Goal: Complete application form: Complete application form

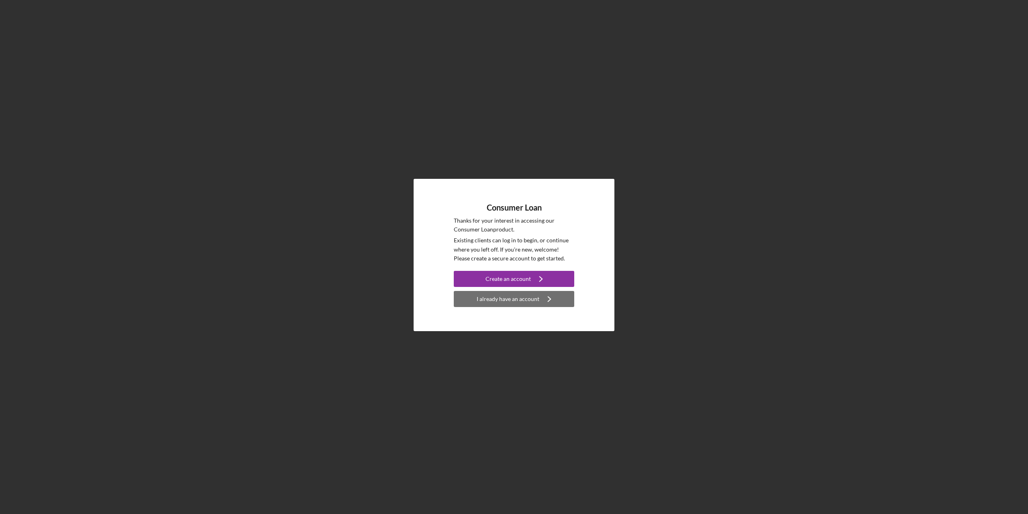
click at [506, 302] on div "I already have an account" at bounding box center [508, 299] width 63 height 16
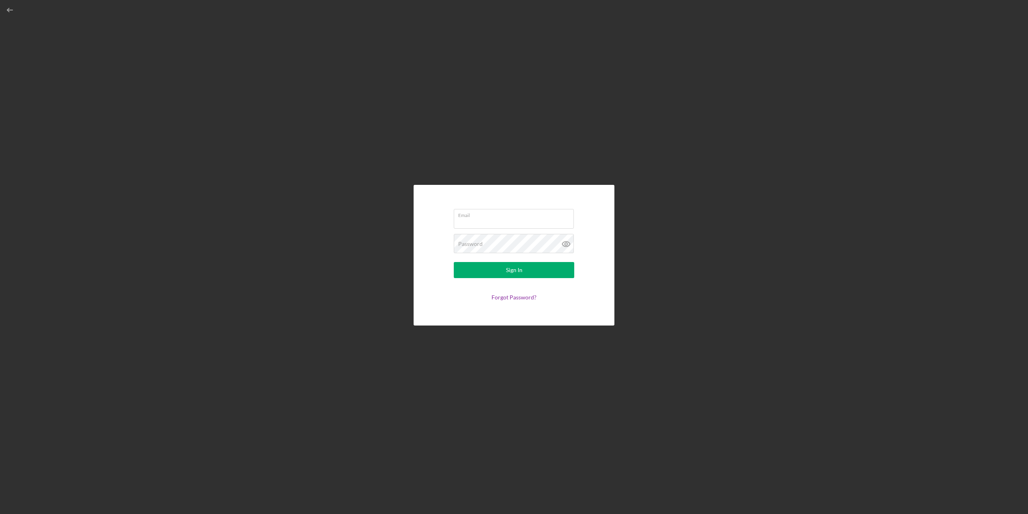
type input "[DOMAIN_NAME][EMAIL_ADDRESS][DOMAIN_NAME]"
click at [511, 272] on div "Sign In" at bounding box center [514, 270] width 16 height 16
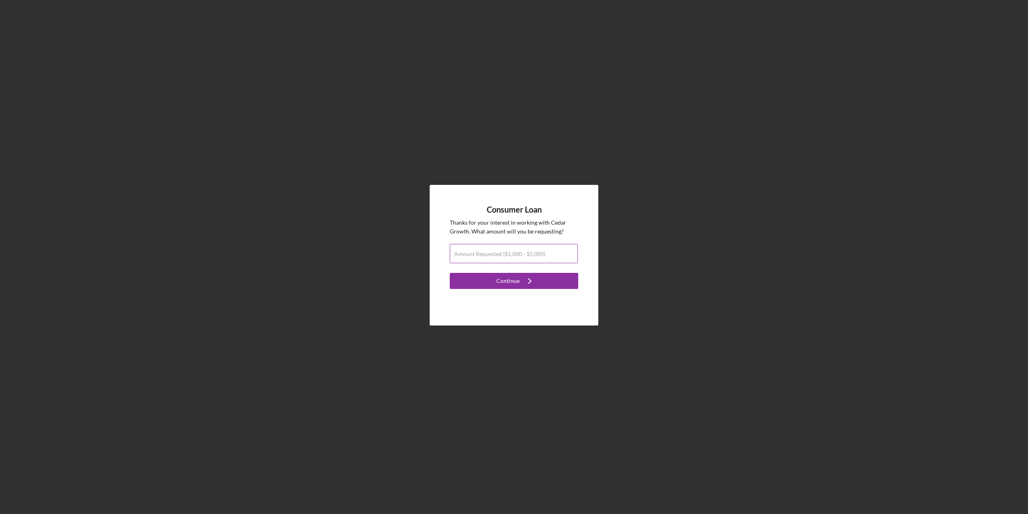
click at [485, 252] on label "Amount Requested ($1,000 - $5,000)" at bounding box center [499, 254] width 91 height 6
click at [485, 252] on input "Amount Requested ($1,000 - $5,000)" at bounding box center [514, 253] width 128 height 19
type input "$2,000"
click at [496, 281] on button "Continue Icon/Navigate" at bounding box center [514, 281] width 129 height 16
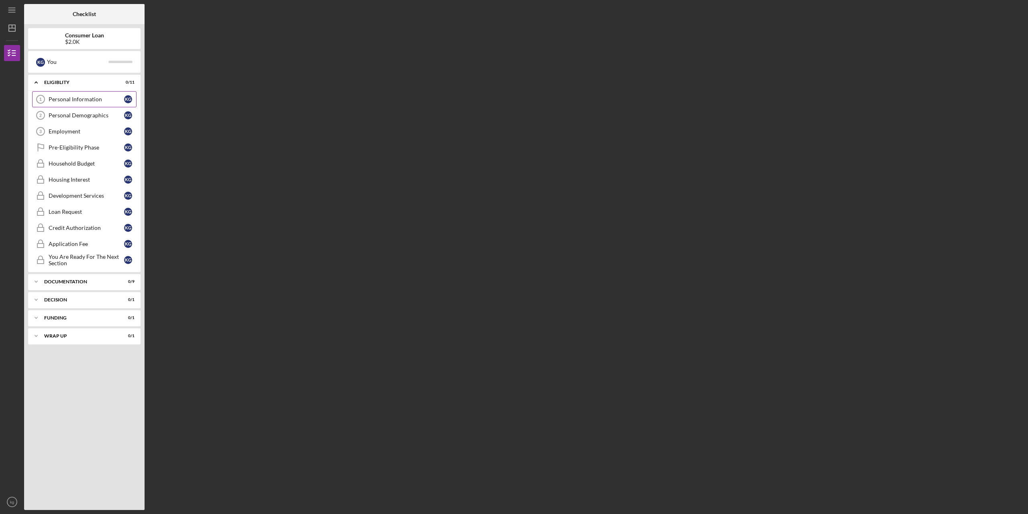
click at [84, 102] on div "Personal Information" at bounding box center [87, 99] width 76 height 6
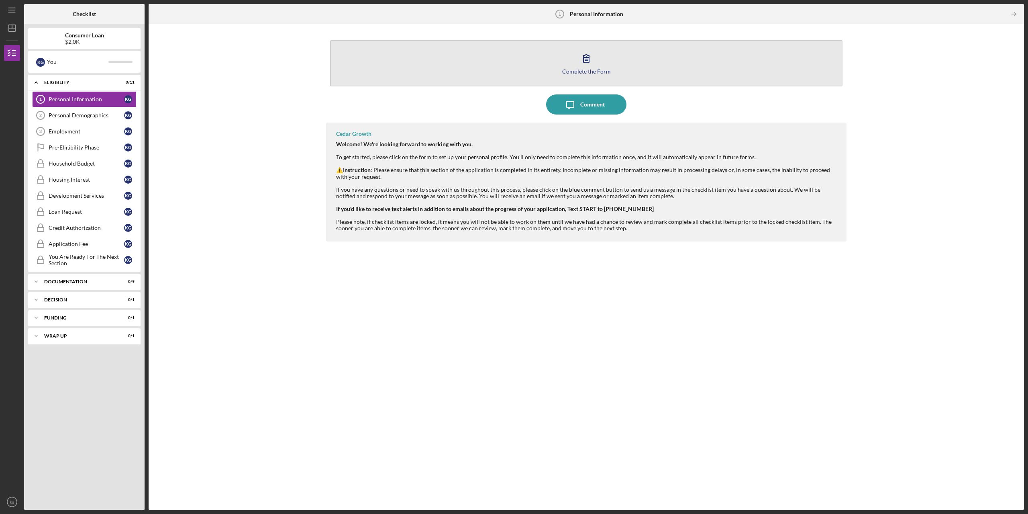
click at [584, 60] on icon "button" at bounding box center [587, 59] width 6 height 8
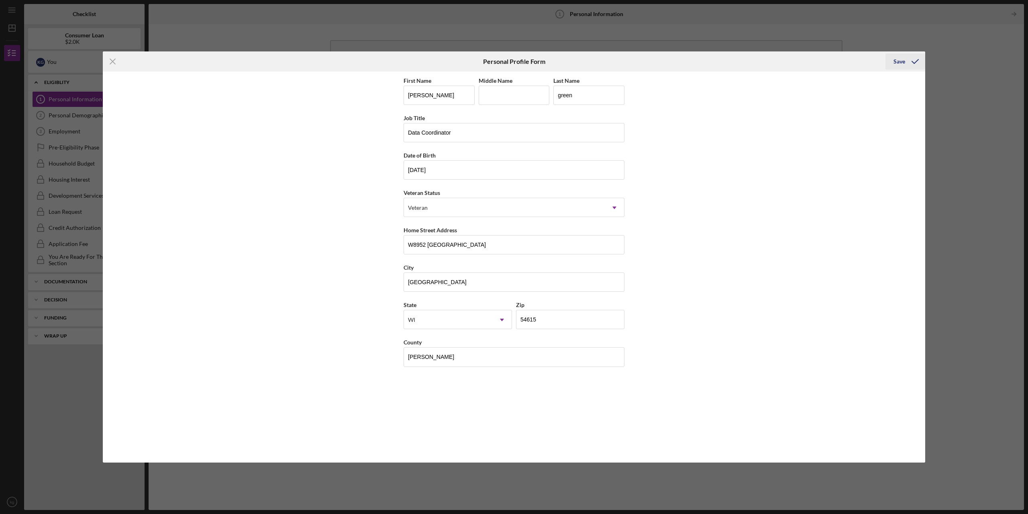
click at [903, 61] on div "Save" at bounding box center [900, 61] width 12 height 16
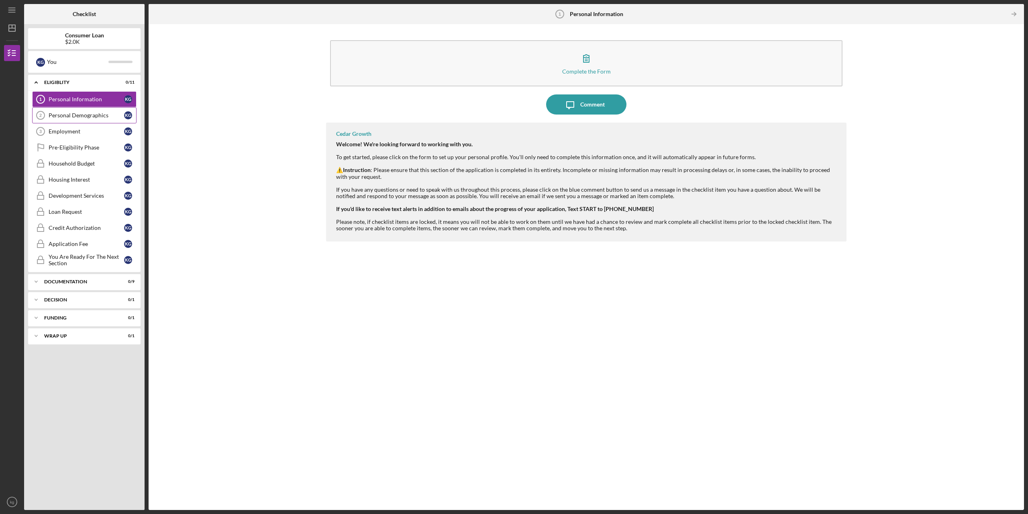
click at [88, 117] on div "Personal Demographics" at bounding box center [87, 115] width 76 height 6
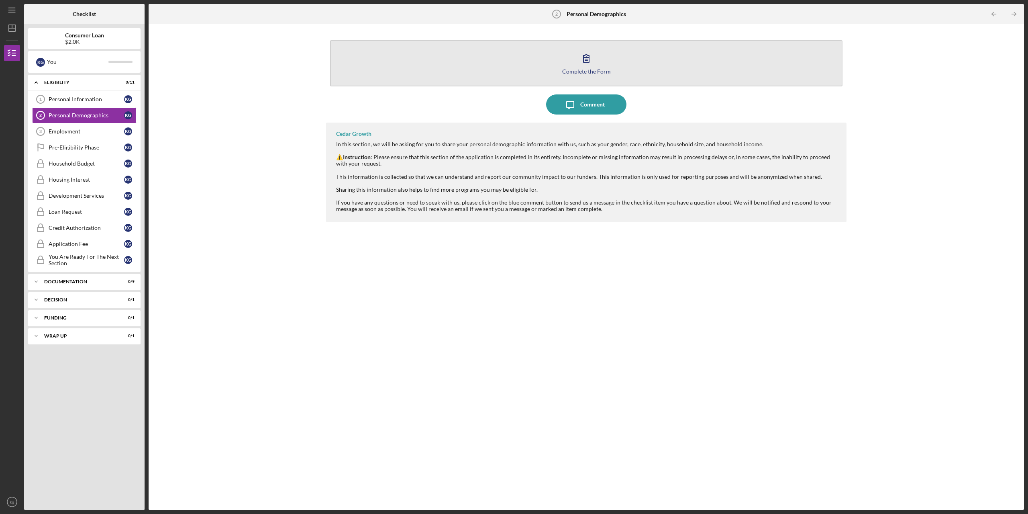
click at [586, 60] on icon "button" at bounding box center [586, 58] width 20 height 20
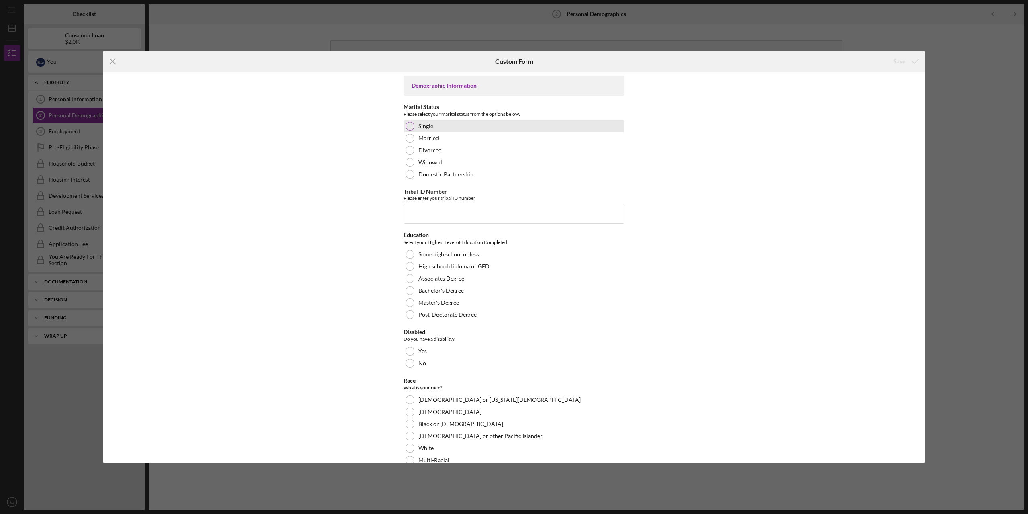
click at [407, 127] on div at bounding box center [410, 126] width 9 height 9
click at [414, 210] on input "Tribal ID Number" at bounding box center [514, 213] width 221 height 19
type input "3550"
click at [407, 266] on div at bounding box center [410, 266] width 9 height 9
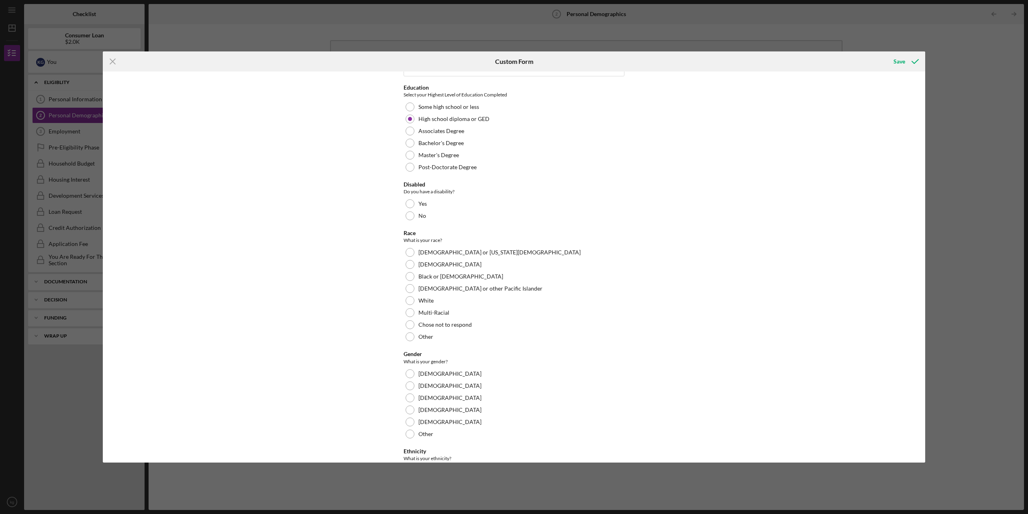
scroll to position [161, 0]
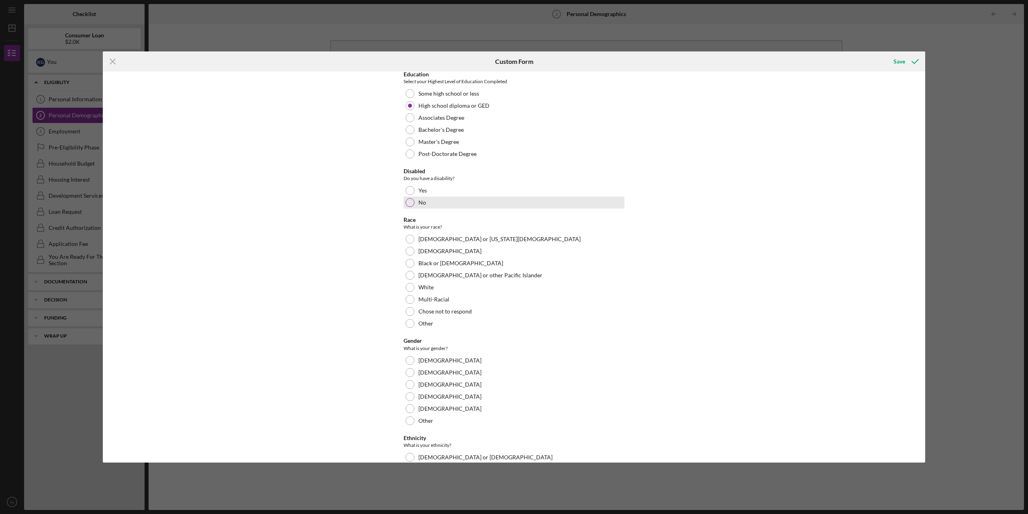
click at [408, 204] on div at bounding box center [410, 202] width 9 height 9
click at [408, 238] on div at bounding box center [410, 239] width 9 height 9
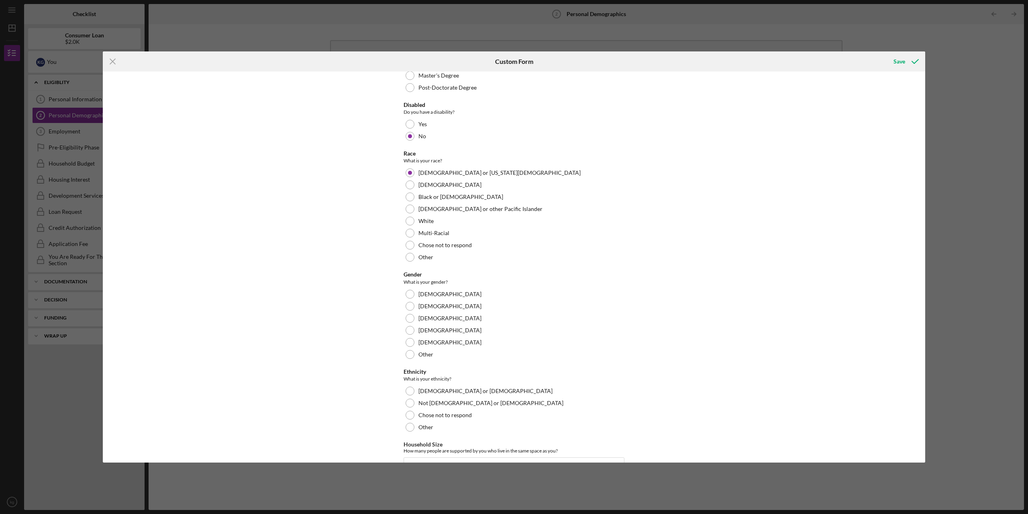
scroll to position [321, 0]
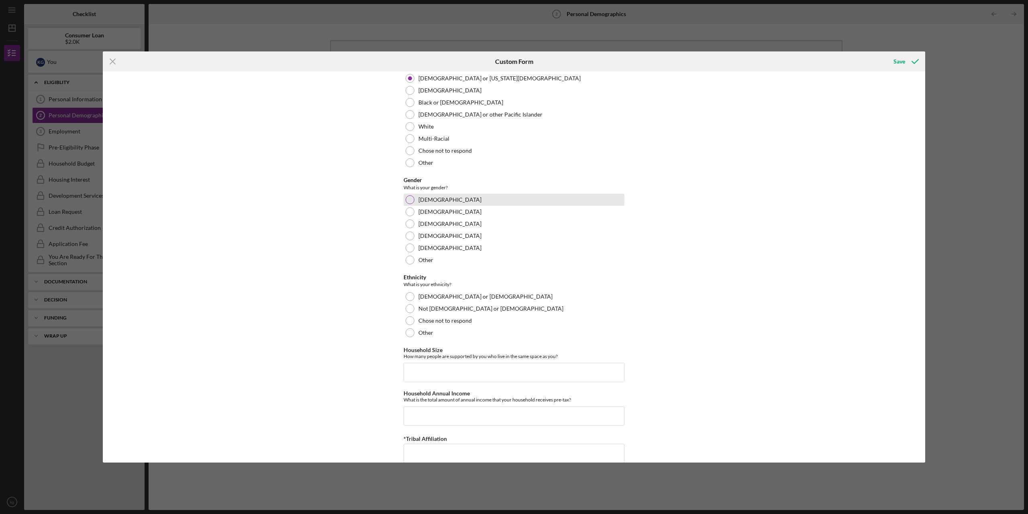
click at [408, 199] on div at bounding box center [410, 199] width 9 height 9
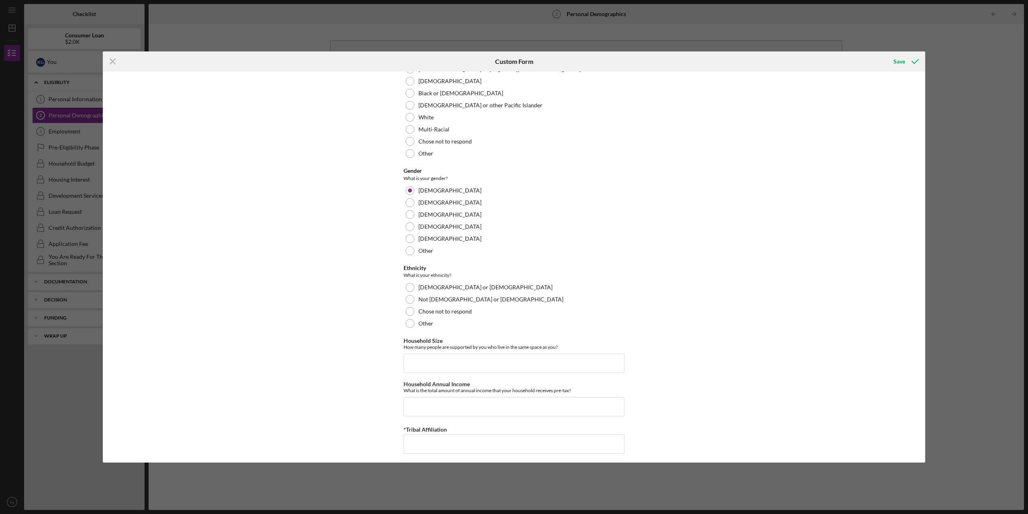
scroll to position [334, 0]
click at [408, 284] on div at bounding box center [410, 284] width 9 height 9
click at [413, 360] on input "Household Size" at bounding box center [514, 359] width 221 height 19
type input "1"
click at [412, 403] on input "Household Annual Income" at bounding box center [514, 403] width 221 height 19
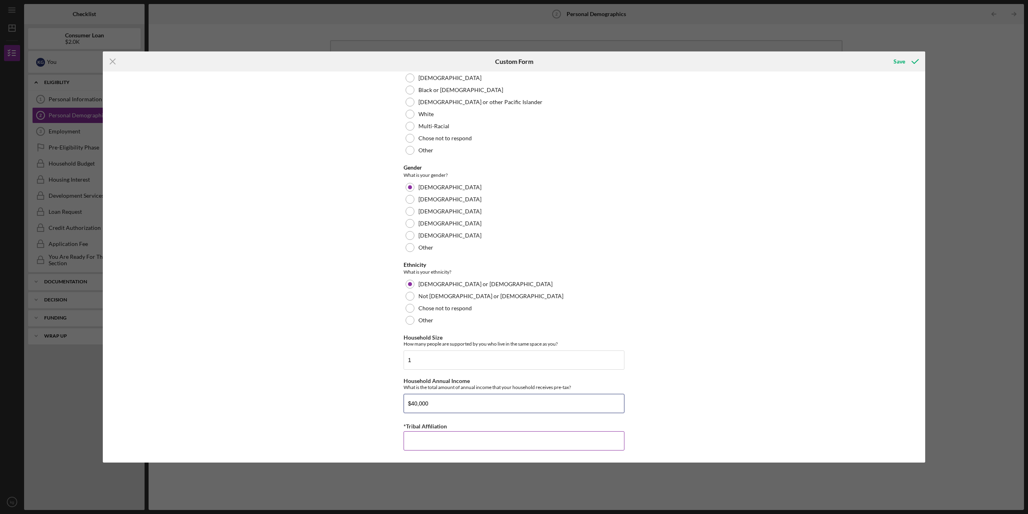
type input "$40,000"
click at [412, 443] on input "*Tribal Affiliation" at bounding box center [514, 440] width 221 height 19
type input "Hocak"
click at [902, 60] on div "Save" at bounding box center [900, 61] width 12 height 16
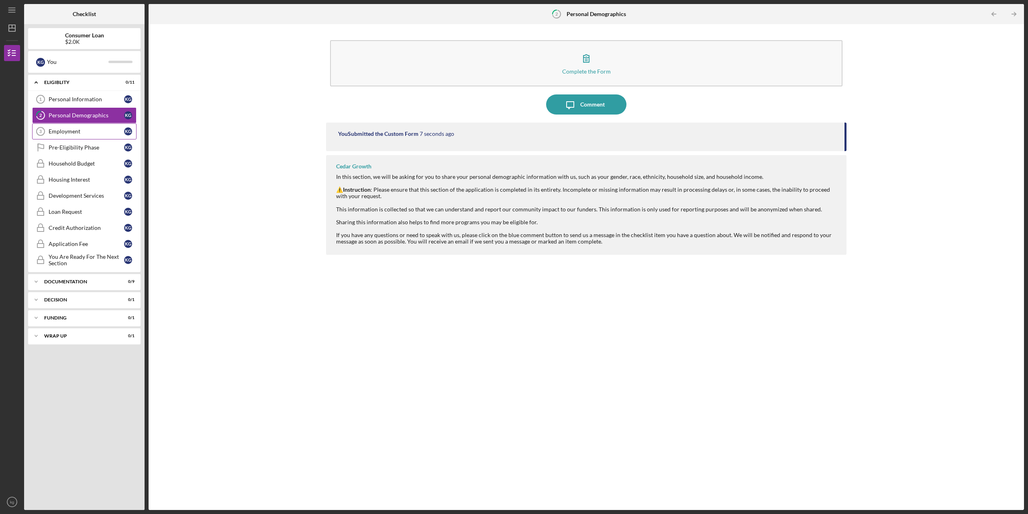
click at [82, 133] on div "Employment" at bounding box center [87, 131] width 76 height 6
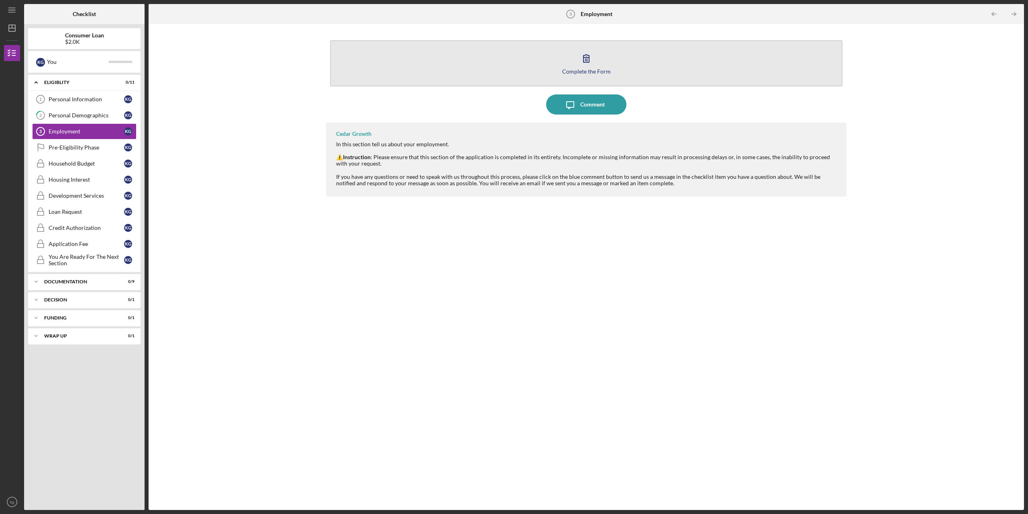
click at [581, 72] on div "Complete the Form" at bounding box center [586, 71] width 49 height 6
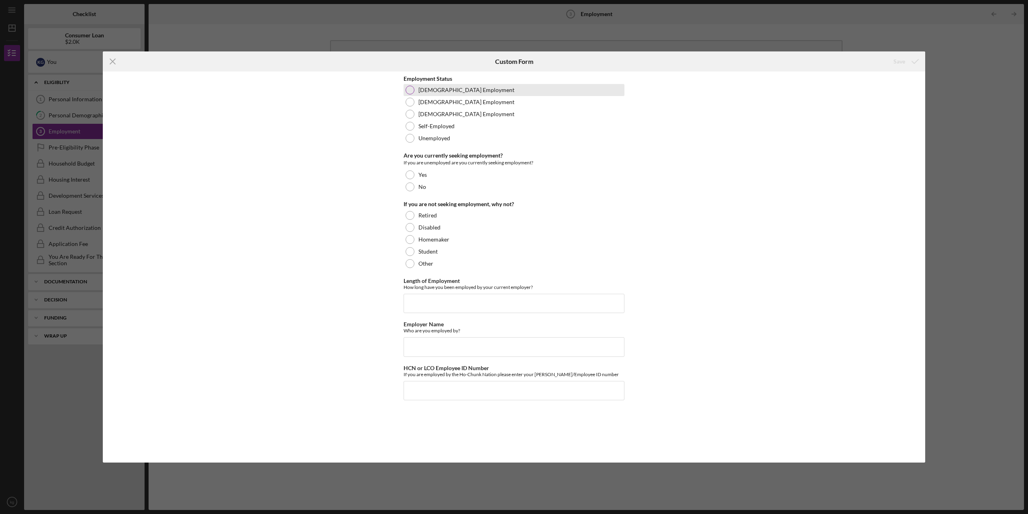
click at [409, 91] on div at bounding box center [410, 90] width 9 height 9
click at [408, 186] on div at bounding box center [410, 186] width 9 height 9
click at [408, 263] on div at bounding box center [410, 263] width 9 height 9
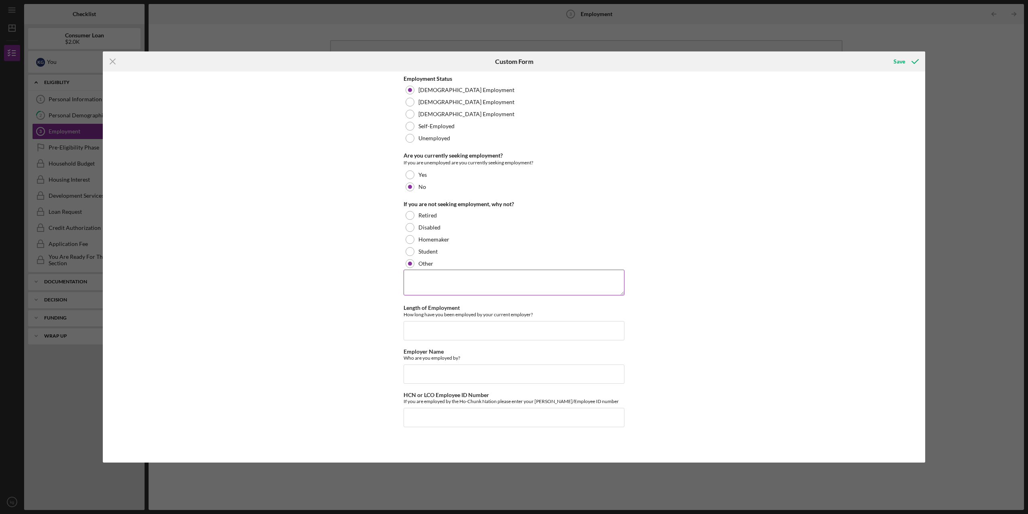
click at [412, 286] on textarea at bounding box center [514, 283] width 221 height 26
type textarea "already have a job"
click at [414, 333] on input "Length of Employment" at bounding box center [514, 330] width 221 height 19
type input "2019"
click at [416, 373] on input "Employer Name" at bounding box center [514, 373] width 221 height 19
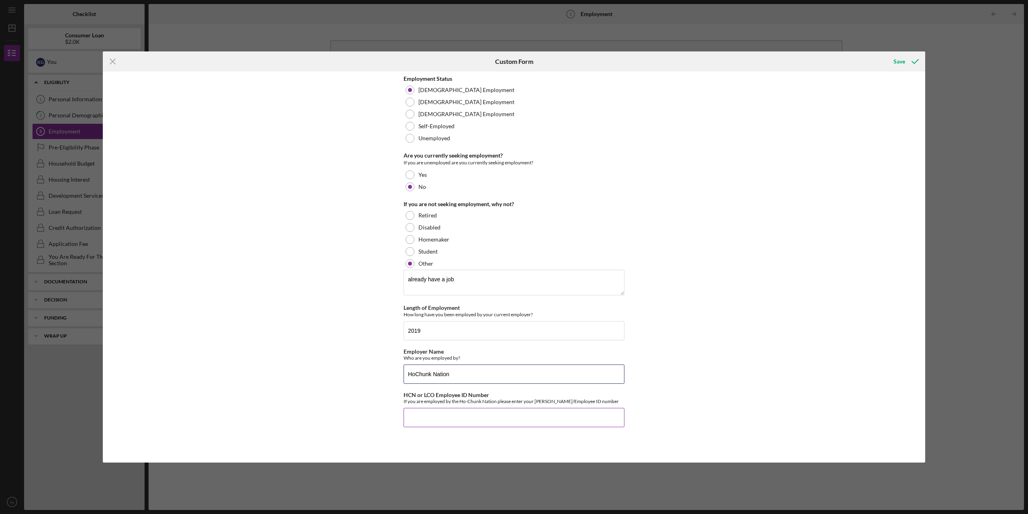
type input "HoChunk Nation"
click at [419, 414] on input "HCN or LCO Employee ID Number" at bounding box center [514, 417] width 221 height 19
type input "941"
click at [899, 63] on div "Save" at bounding box center [900, 61] width 12 height 16
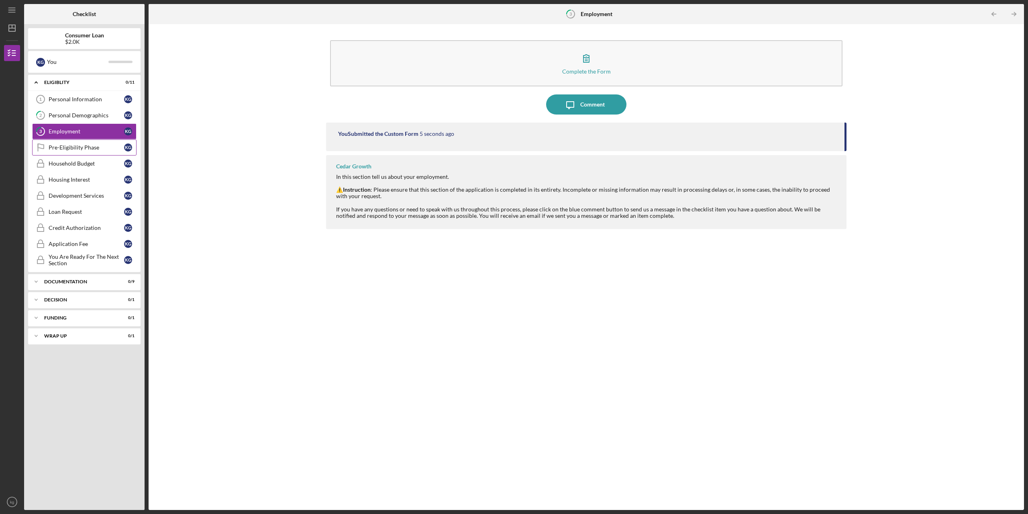
click at [83, 148] on div "Pre-Eligibility Phase" at bounding box center [87, 147] width 76 height 6
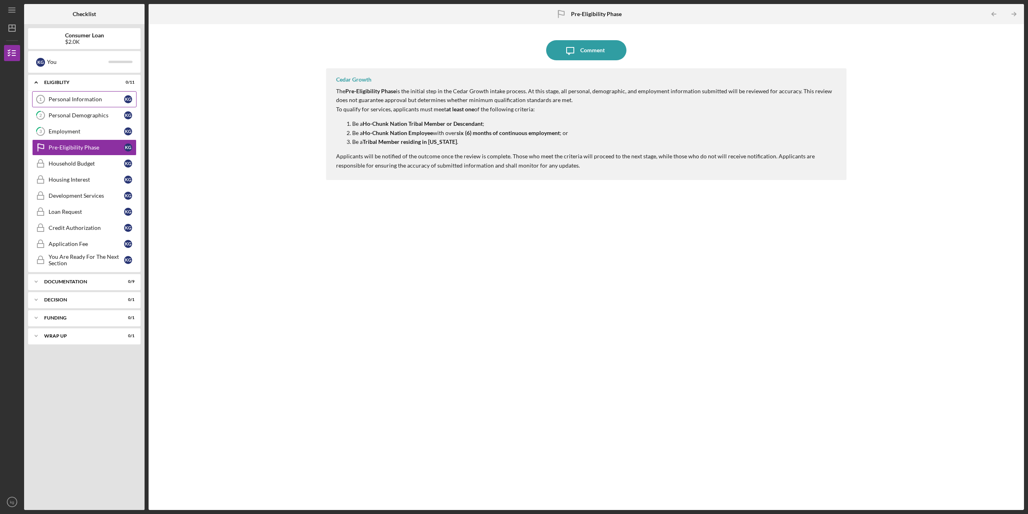
click at [65, 97] on div "Personal Information" at bounding box center [87, 99] width 76 height 6
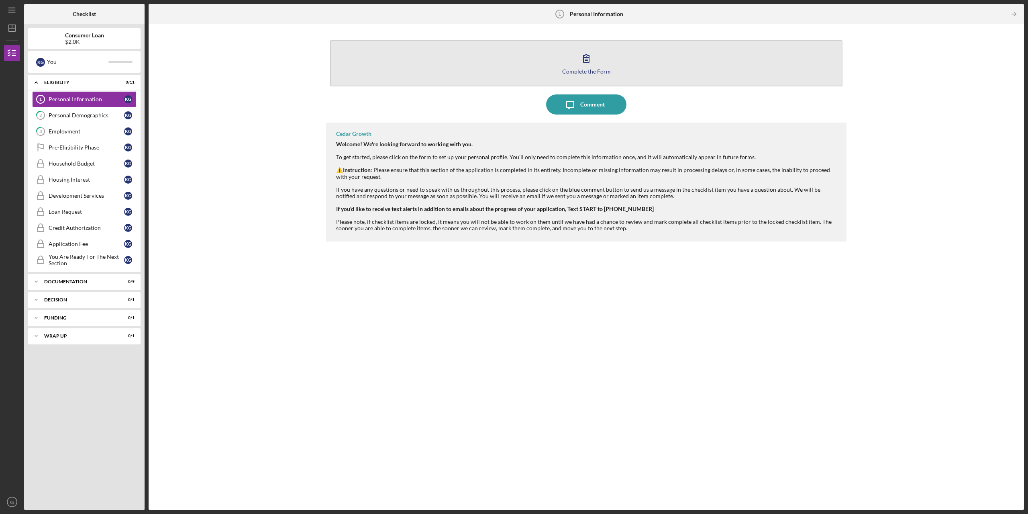
click at [578, 71] on div "Complete the Form" at bounding box center [586, 71] width 49 height 6
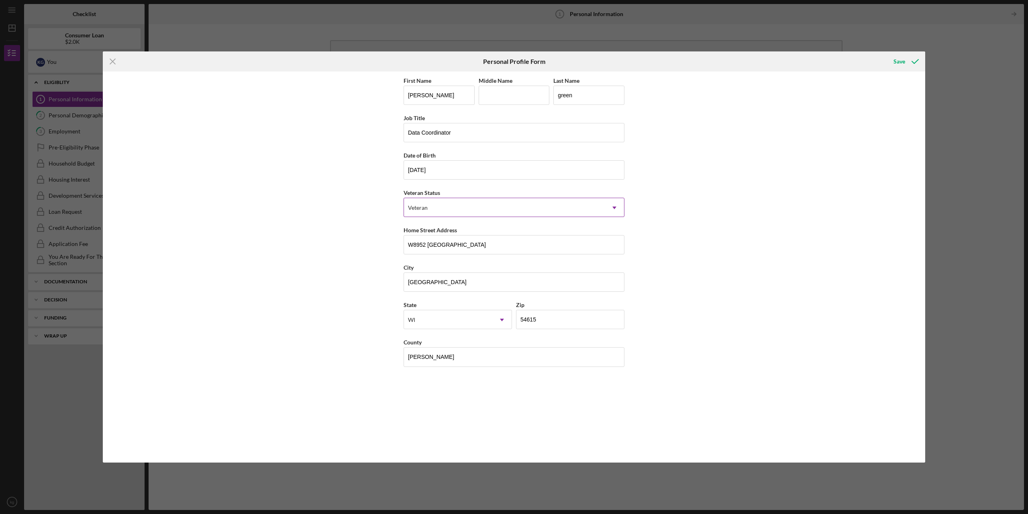
click at [617, 209] on icon "Icon/Dropdown Arrow" at bounding box center [614, 207] width 19 height 19
click at [755, 249] on div "First Name [PERSON_NAME] Middle Name Last Name green Job Title Data Coordinator…" at bounding box center [514, 266] width 823 height 391
click at [264, 35] on div "Icon/Menu Close Personal Profile Form Save First Name [PERSON_NAME] Middle Name…" at bounding box center [514, 257] width 1028 height 514
click at [111, 60] on line at bounding box center [112, 61] width 5 height 5
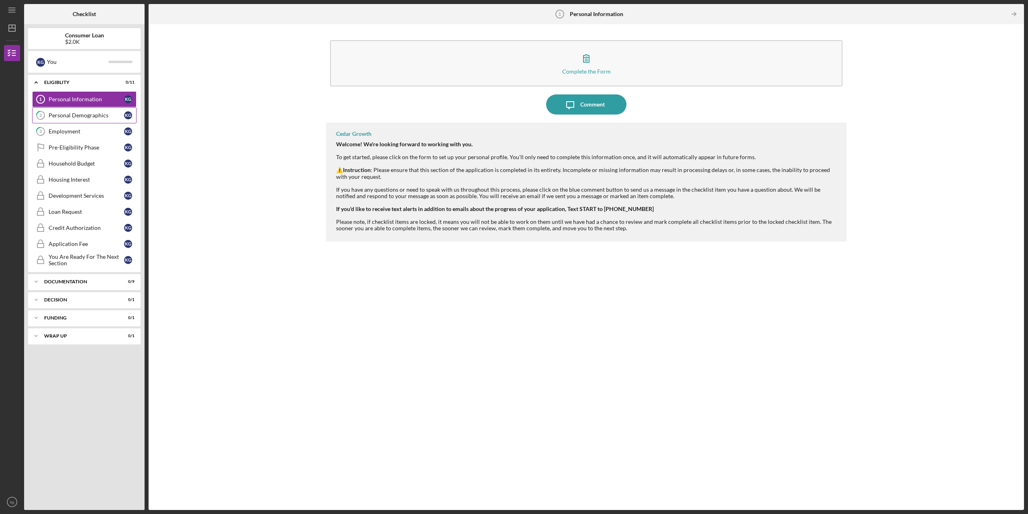
click at [87, 116] on div "Personal Demographics" at bounding box center [87, 115] width 76 height 6
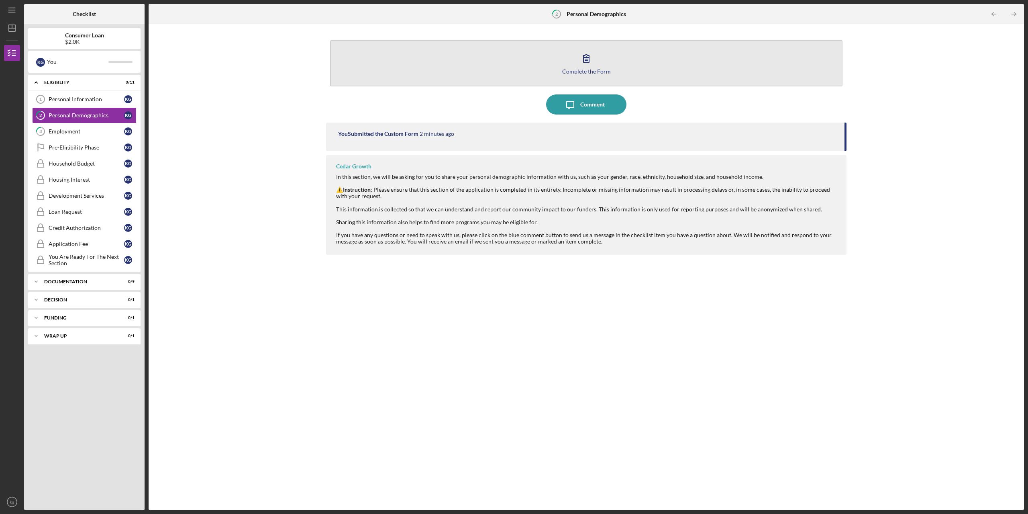
click at [583, 72] on div "Complete the Form" at bounding box center [586, 71] width 49 height 6
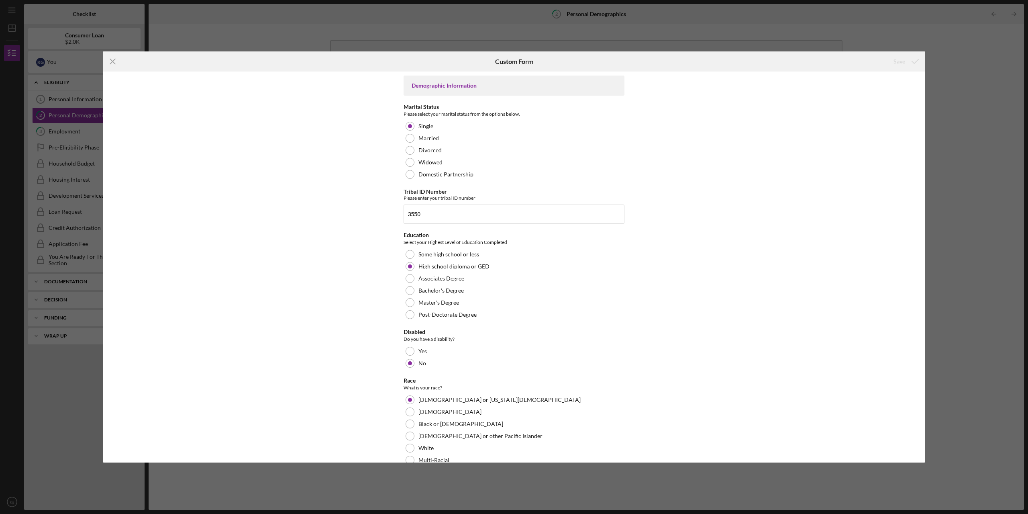
click at [223, 35] on div "Icon/Menu Close Custom Form Save Demographic Information Marital Status Please …" at bounding box center [514, 257] width 1028 height 514
click at [110, 61] on icon "Icon/Menu Close" at bounding box center [113, 61] width 20 height 20
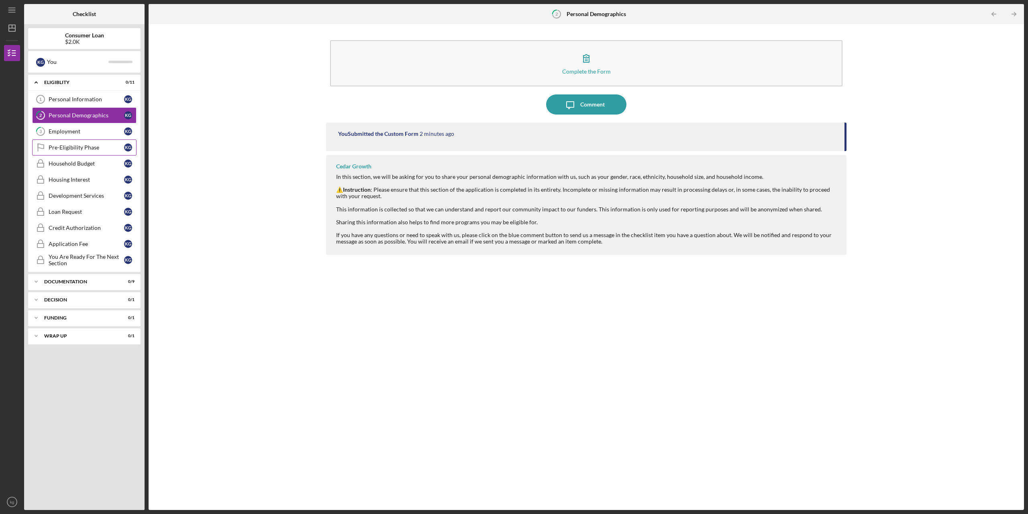
click at [96, 148] on div "Pre-Eligibility Phase" at bounding box center [87, 147] width 76 height 6
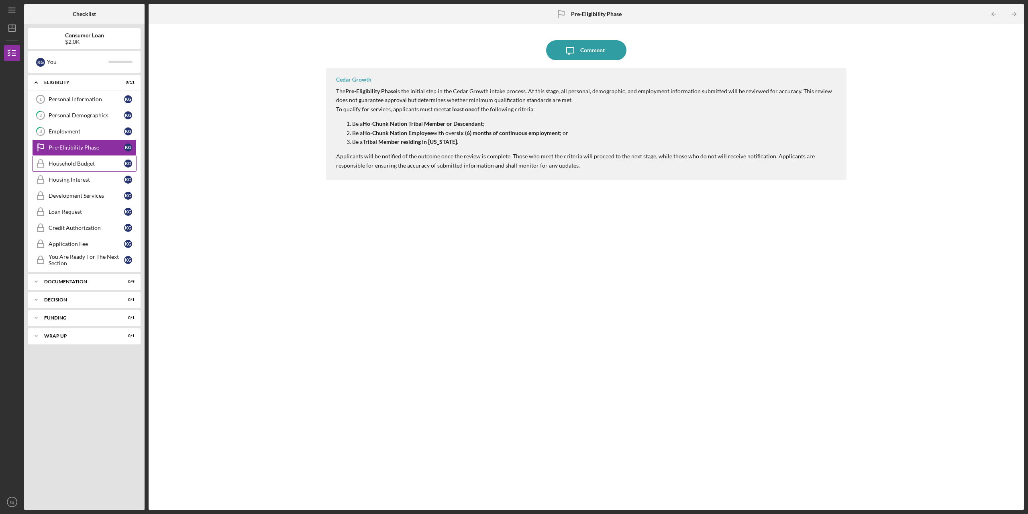
click at [88, 164] on div "Household Budget" at bounding box center [87, 163] width 76 height 6
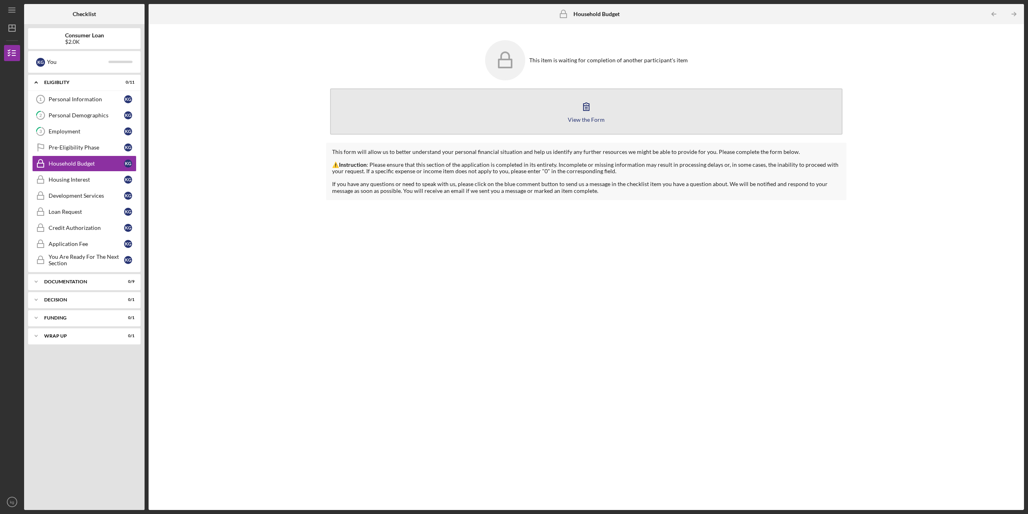
click at [586, 114] on icon "button" at bounding box center [586, 106] width 20 height 20
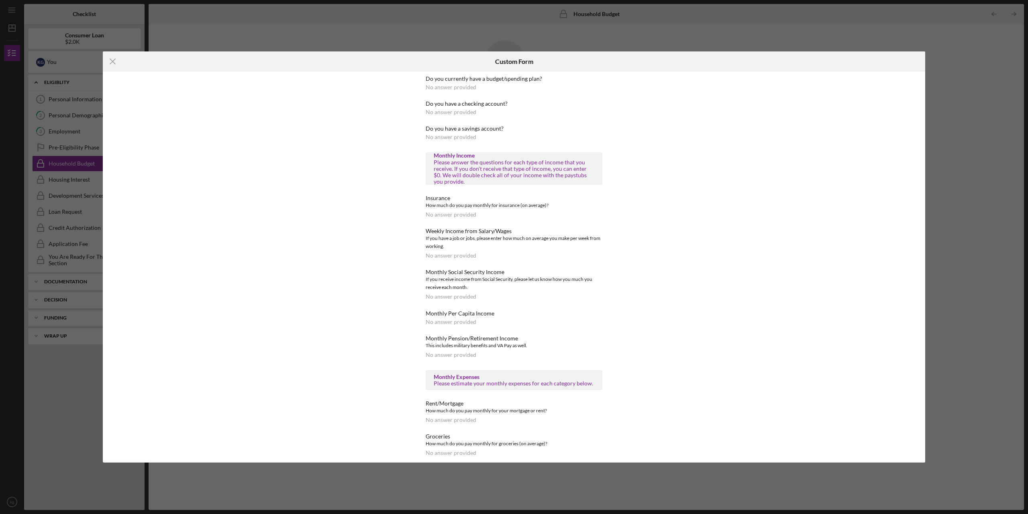
click at [453, 88] on div "No answer provided" at bounding box center [451, 87] width 51 height 6
click at [433, 86] on div "No answer provided" at bounding box center [451, 87] width 51 height 6
click at [109, 60] on icon "Icon/Menu Close" at bounding box center [113, 61] width 20 height 20
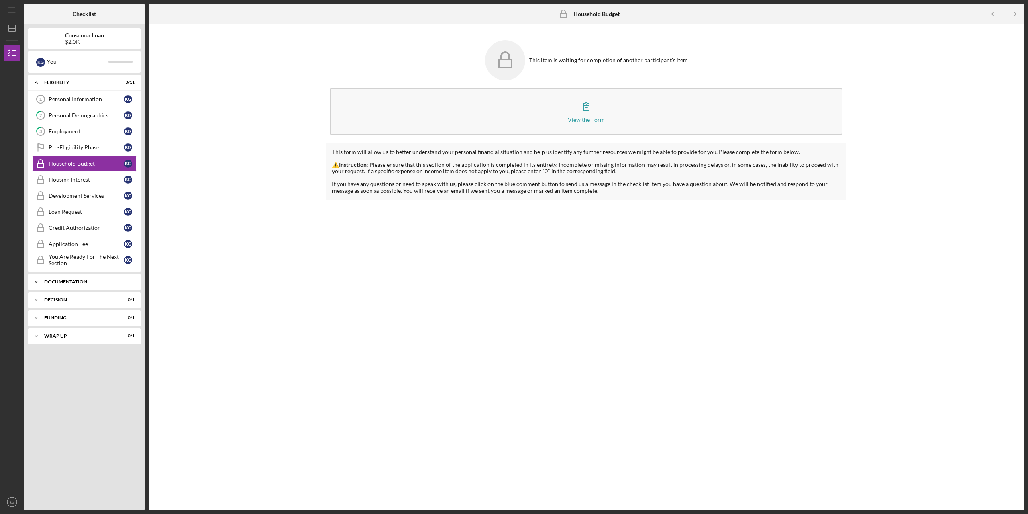
click at [60, 282] on div "Documentation" at bounding box center [87, 281] width 86 height 5
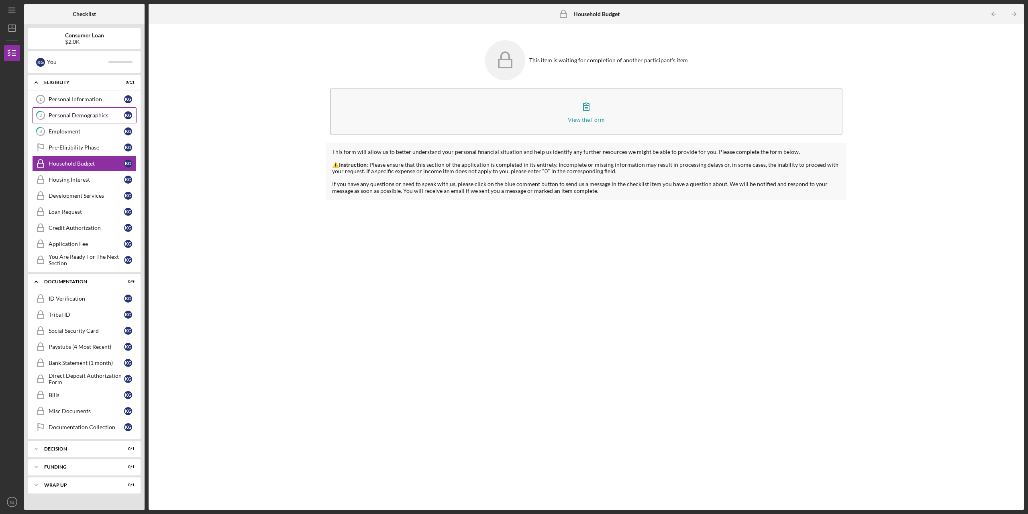
click at [67, 114] on div "Personal Demographics" at bounding box center [87, 115] width 76 height 6
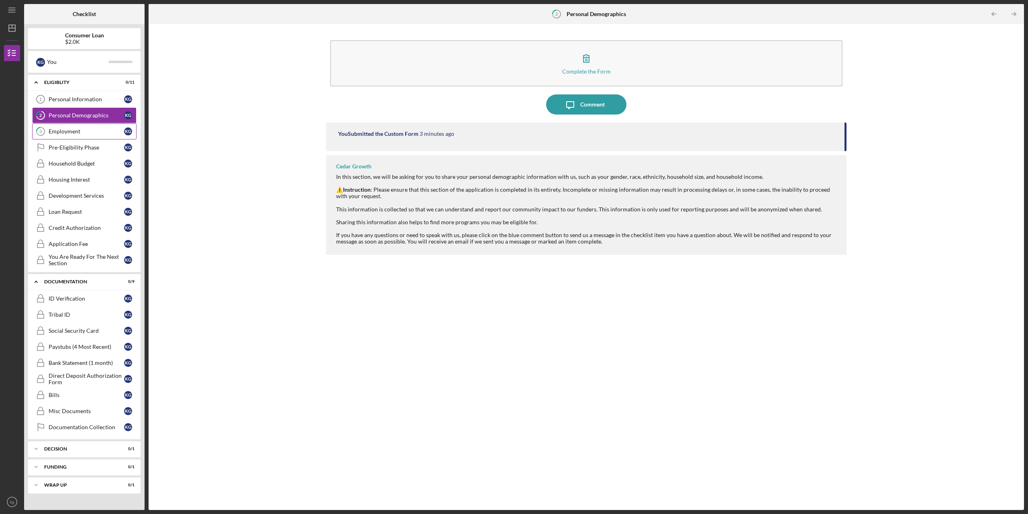
click at [83, 133] on div "Employment" at bounding box center [87, 131] width 76 height 6
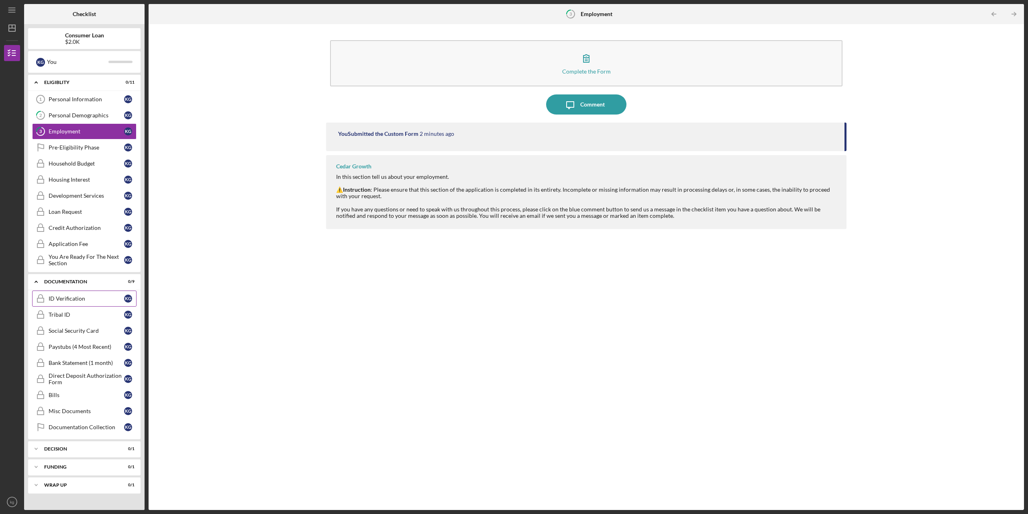
click at [73, 297] on div "ID Verification" at bounding box center [87, 298] width 76 height 6
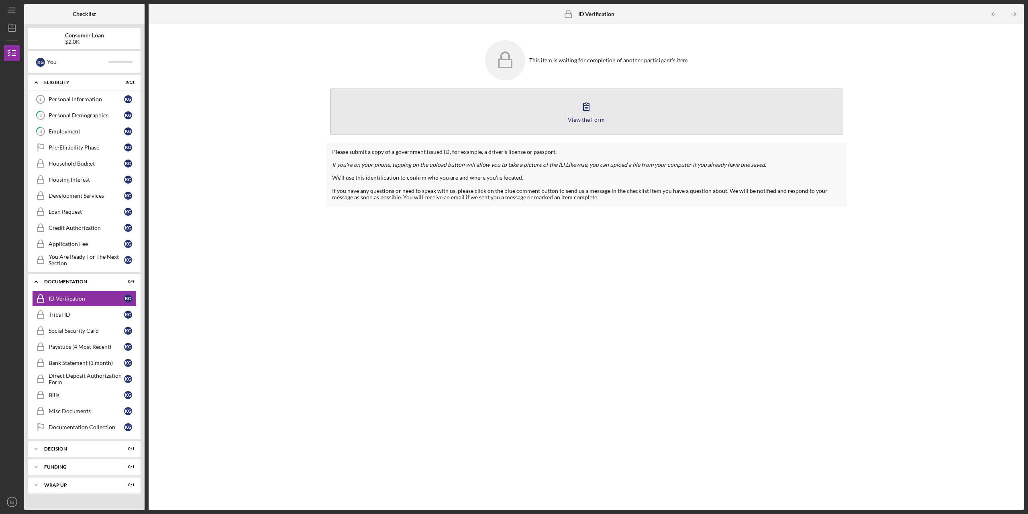
click at [585, 116] on div "View the Form" at bounding box center [586, 119] width 37 height 6
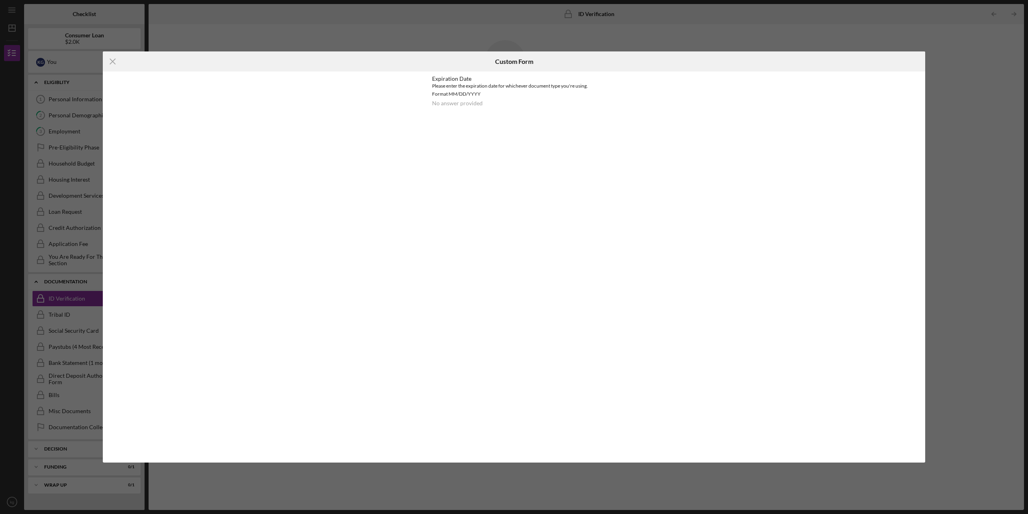
click at [481, 94] on div "Please enter the expiration date for whichever document type you're using. Form…" at bounding box center [514, 90] width 164 height 16
click at [111, 57] on icon "Icon/Menu Close" at bounding box center [113, 61] width 20 height 20
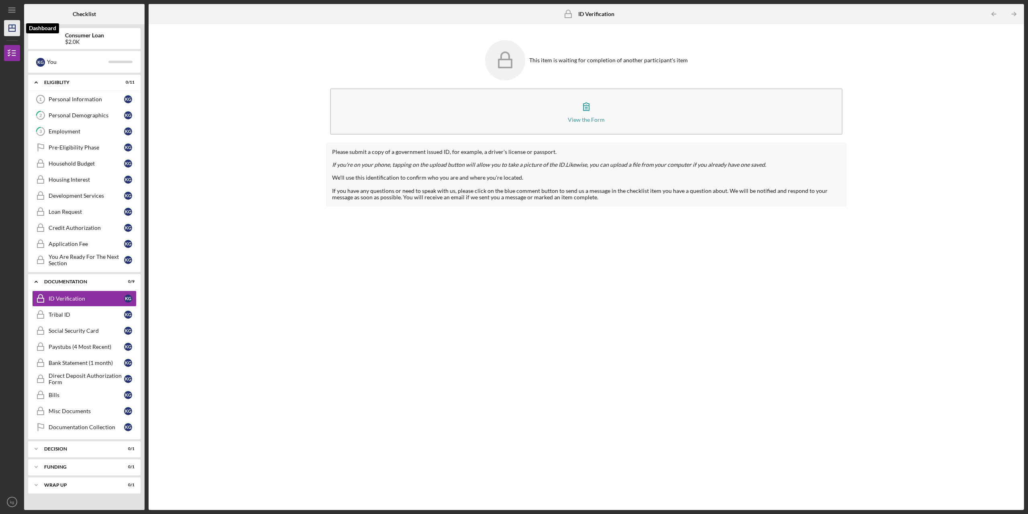
click at [12, 30] on icon "Icon/Dashboard" at bounding box center [12, 28] width 20 height 20
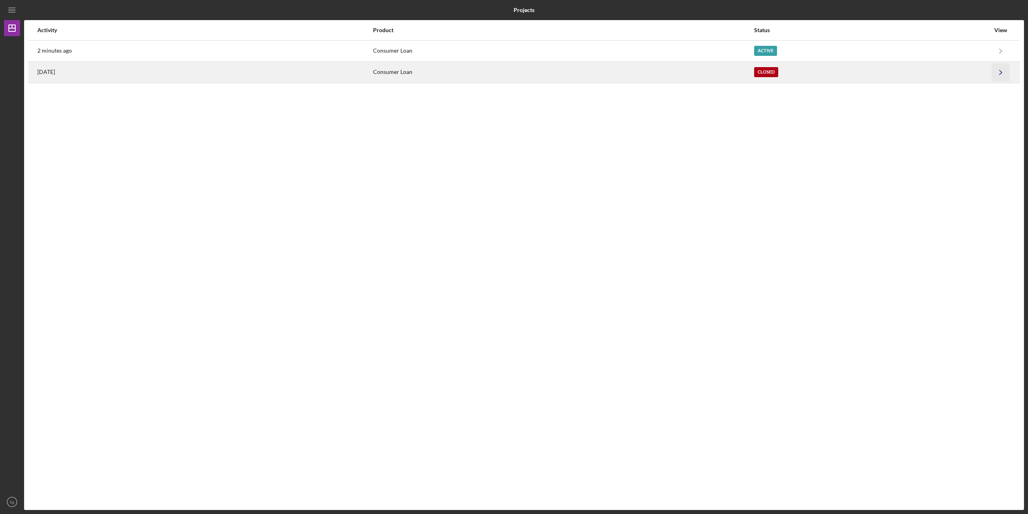
click at [1001, 69] on icon "Icon/Navigate" at bounding box center [1001, 72] width 18 height 18
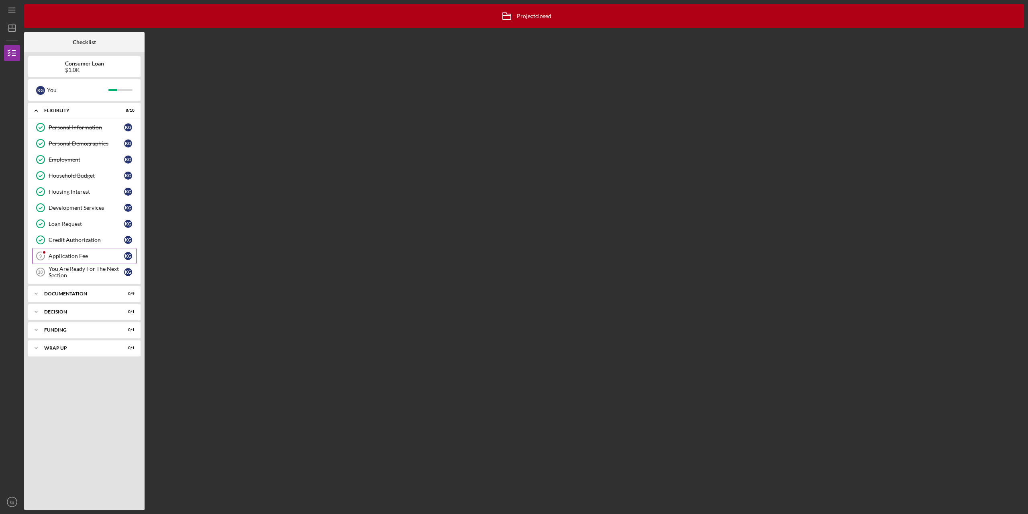
click at [74, 254] on div "Application Fee" at bounding box center [87, 256] width 76 height 6
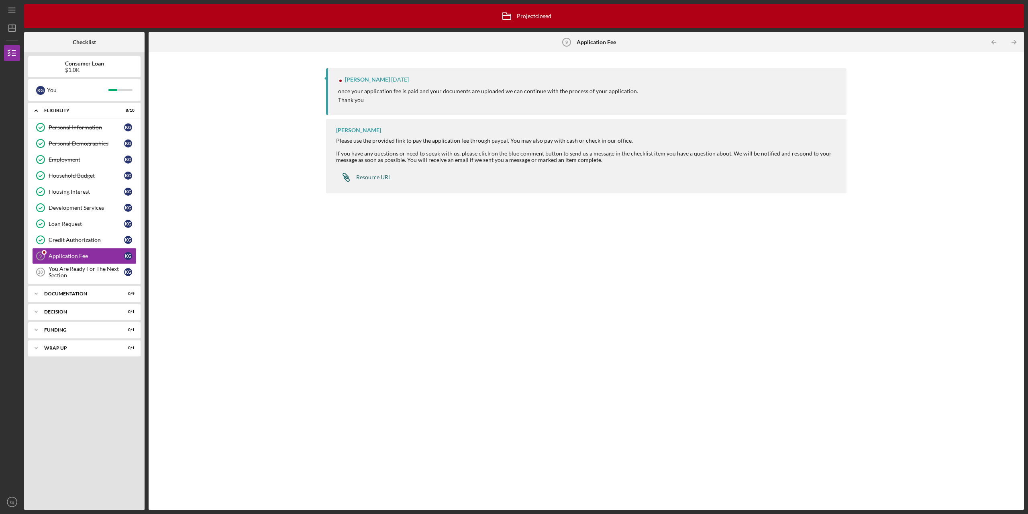
click at [376, 178] on div "Resource URL" at bounding box center [373, 177] width 35 height 6
